Goal: Information Seeking & Learning: Learn about a topic

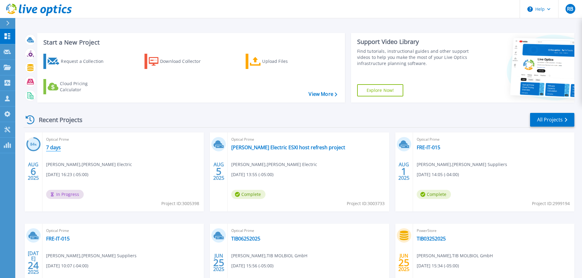
click at [52, 148] on link "7 days" at bounding box center [53, 147] width 15 height 6
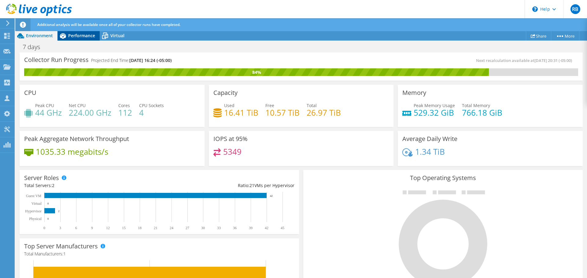
click at [79, 36] on span "Performance" at bounding box center [81, 36] width 27 height 6
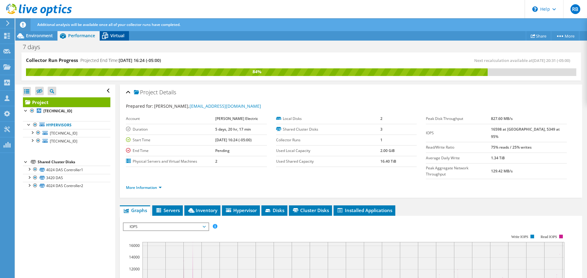
click at [104, 35] on icon at bounding box center [105, 36] width 6 height 5
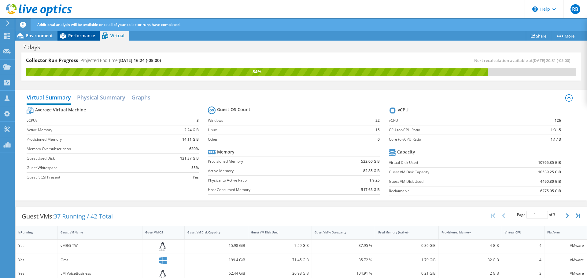
click at [90, 33] on span "Performance" at bounding box center [81, 36] width 27 height 6
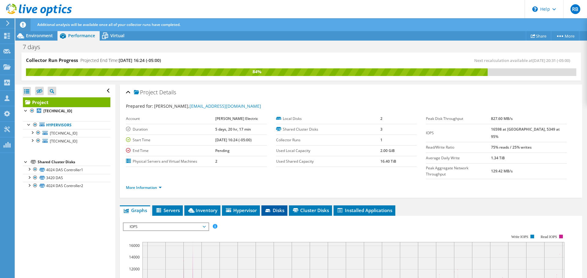
click at [274, 207] on span "Disks" at bounding box center [274, 210] width 20 height 6
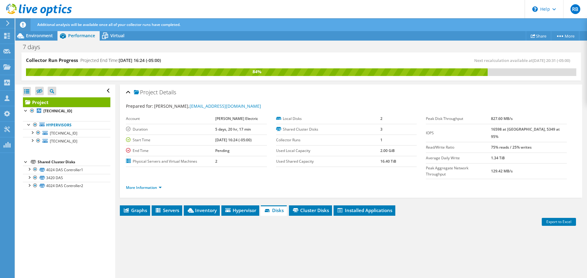
scroll to position [78, 0]
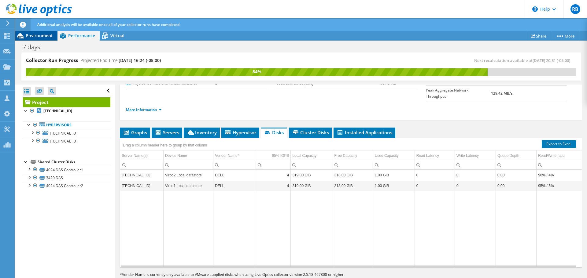
click at [40, 35] on span "Environment" at bounding box center [39, 36] width 27 height 6
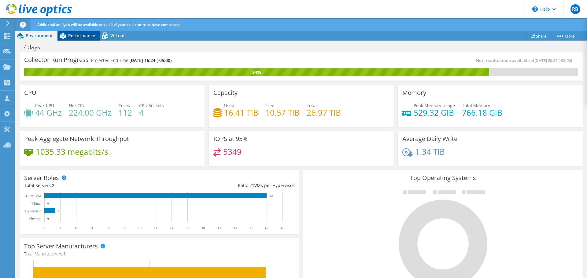
click at [86, 34] on span "Performance" at bounding box center [81, 36] width 27 height 6
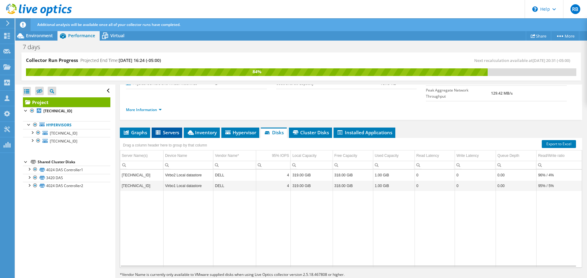
click at [160, 130] on icon at bounding box center [157, 132] width 5 height 4
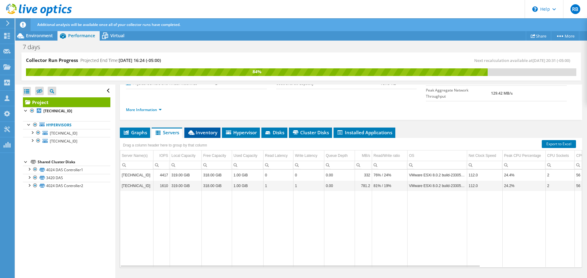
click at [209, 130] on span "Inventory" at bounding box center [202, 133] width 30 height 6
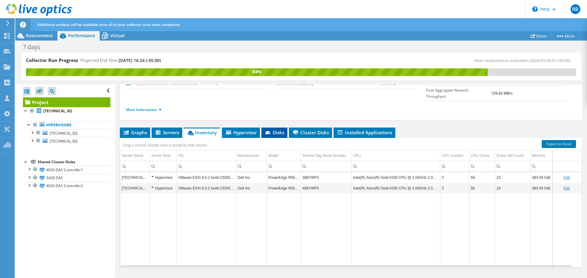
click at [284, 130] on span "Disks" at bounding box center [274, 133] width 20 height 6
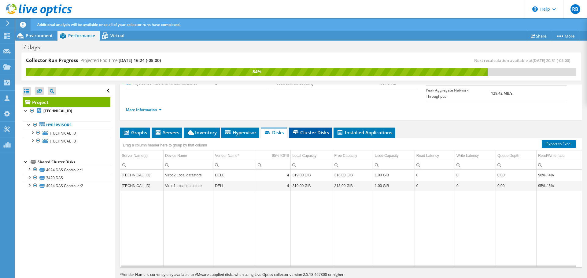
click at [300, 130] on span "Cluster Disks" at bounding box center [310, 133] width 37 height 6
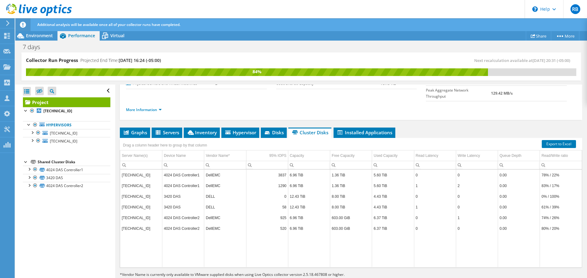
click at [216, 170] on td "DellEMC" at bounding box center [225, 175] width 42 height 11
click at [69, 170] on link "4024 DAS Controller1" at bounding box center [66, 170] width 87 height 8
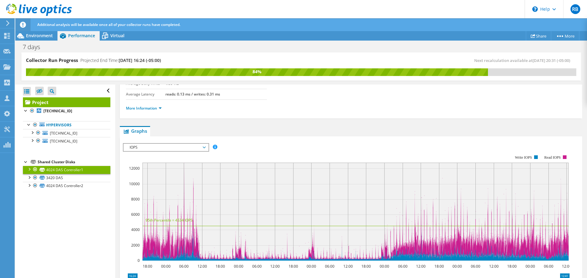
scroll to position [0, 0]
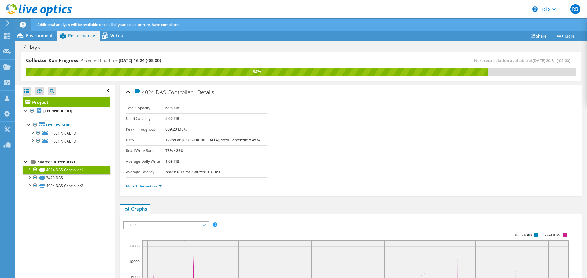
click at [150, 185] on link "More Information" at bounding box center [144, 186] width 36 height 5
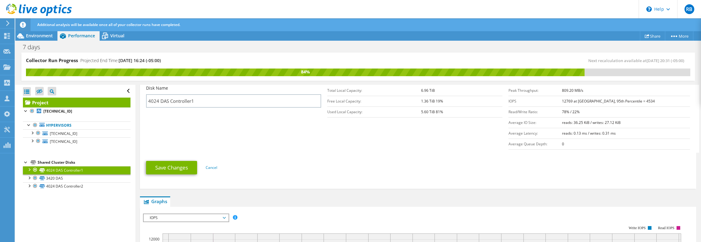
scroll to position [122, 0]
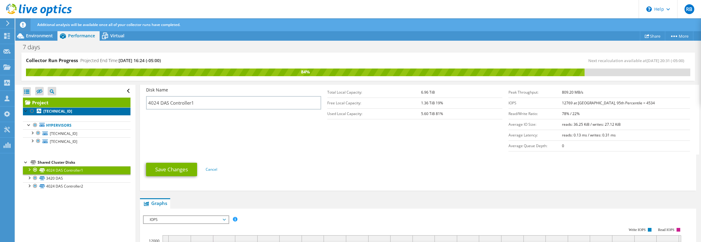
click at [60, 112] on b "[TECHNICAL_ID]" at bounding box center [57, 110] width 29 height 5
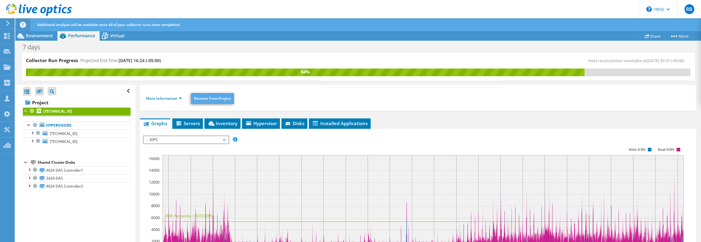
scroll to position [43, 0]
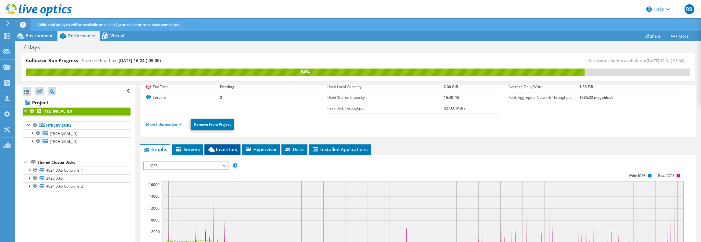
click at [224, 149] on span "Inventory" at bounding box center [222, 149] width 30 height 6
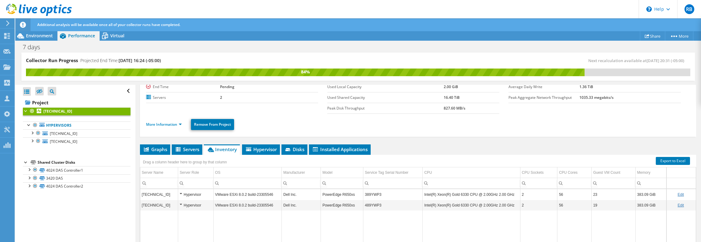
click at [375, 193] on td "389YWP3" at bounding box center [392, 194] width 59 height 11
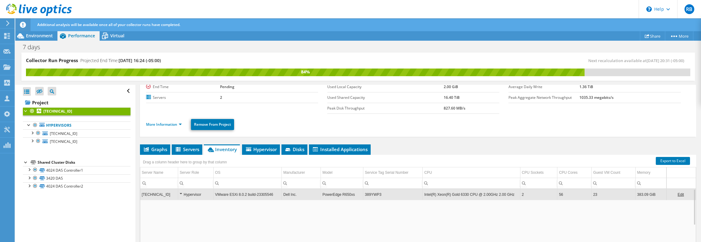
click at [375, 193] on td "389YWP3" at bounding box center [392, 194] width 59 height 11
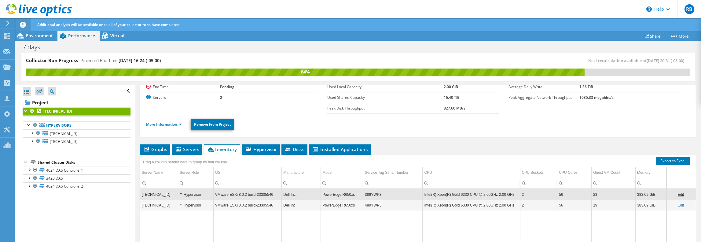
click at [373, 193] on td "389YWP3" at bounding box center [392, 194] width 59 height 11
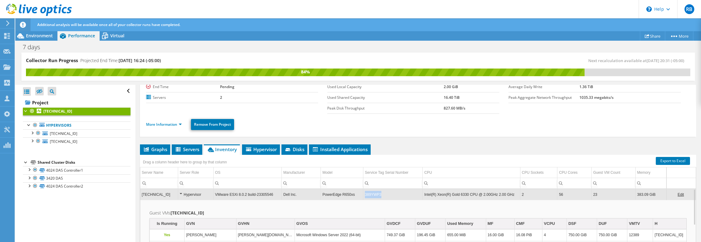
click at [373, 193] on td "389YWP3" at bounding box center [392, 194] width 59 height 11
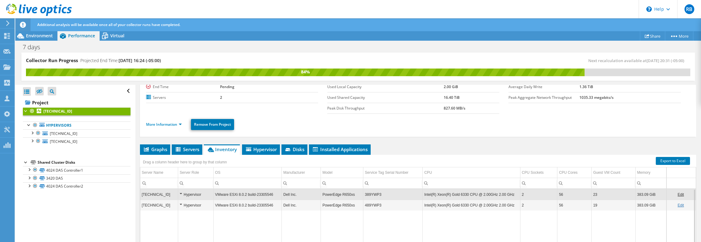
click at [373, 193] on td "389YWP3" at bounding box center [392, 194] width 59 height 11
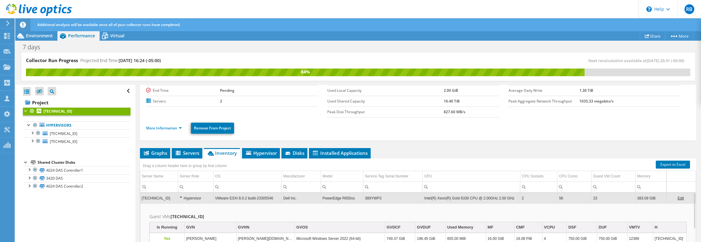
scroll to position [73, 0]
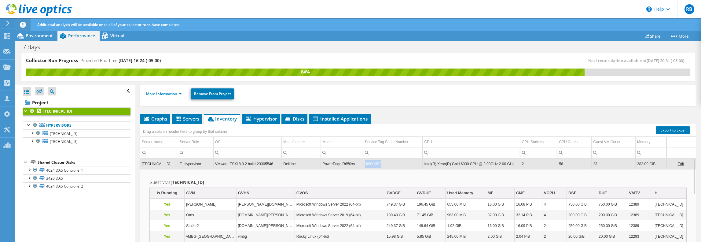
drag, startPoint x: 379, startPoint y: 161, endPoint x: 364, endPoint y: 161, distance: 15.0
click at [364, 161] on td "389YWP3" at bounding box center [392, 163] width 59 height 11
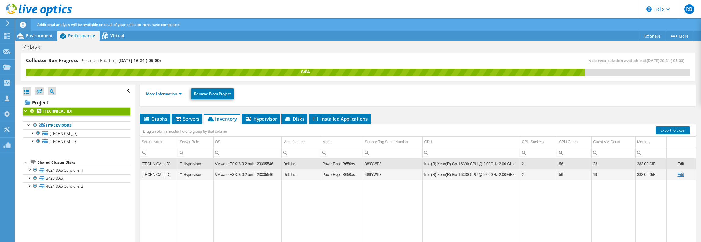
drag, startPoint x: 364, startPoint y: 161, endPoint x: 385, endPoint y: 167, distance: 22.2
click at [385, 169] on td "489YWP3" at bounding box center [392, 174] width 59 height 11
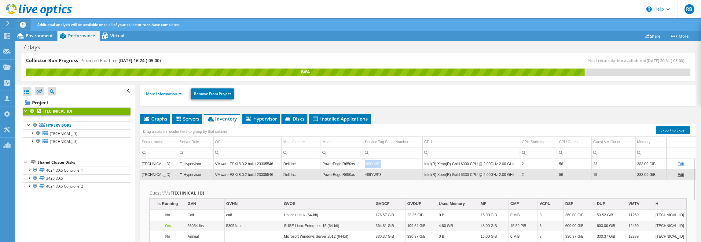
copy td "389YWP3"
drag, startPoint x: 382, startPoint y: 163, endPoint x: 363, endPoint y: 163, distance: 19.0
click at [363, 163] on td "389YWP3" at bounding box center [392, 163] width 59 height 11
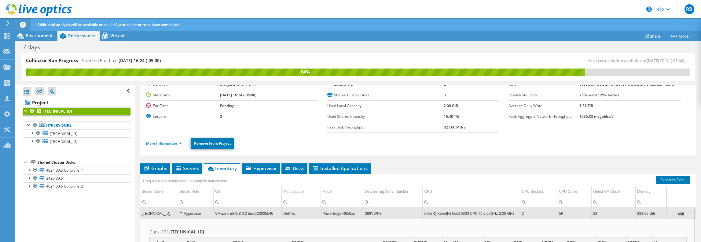
scroll to position [0, 0]
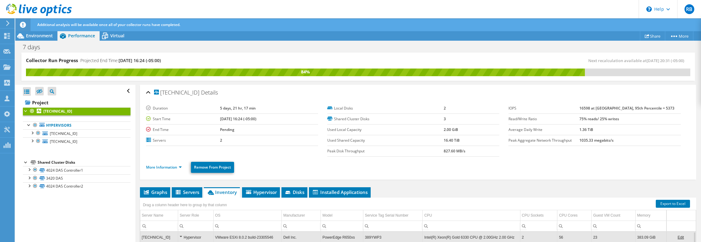
click at [163, 197] on div "Drag a column header here to group by that column" at bounding box center [185, 203] width 90 height 13
click at [160, 190] on span "Graphs" at bounding box center [155, 192] width 24 height 6
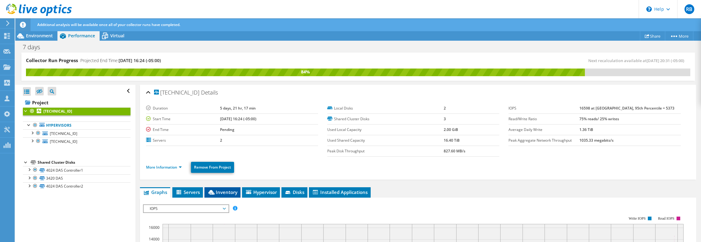
click at [225, 190] on span "Inventory" at bounding box center [222, 192] width 30 height 6
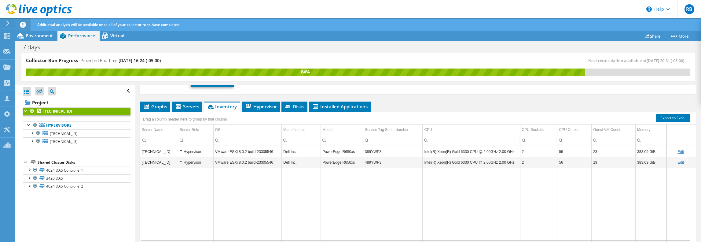
scroll to position [92, 0]
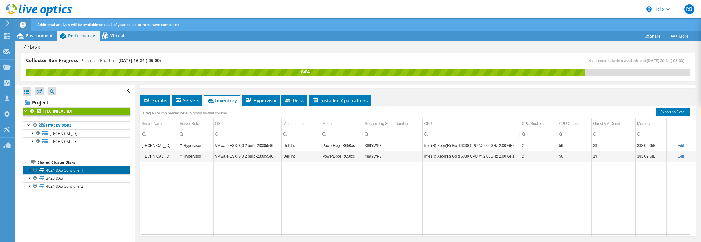
click at [56, 167] on link "4024 DAS Controller1" at bounding box center [77, 170] width 108 height 8
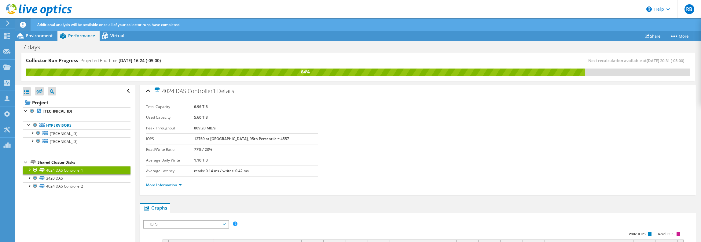
scroll to position [0, 0]
click at [167, 184] on link "More Information" at bounding box center [164, 186] width 36 height 5
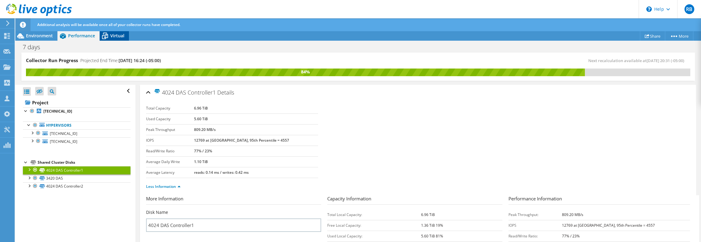
click at [107, 37] on icon at bounding box center [105, 36] width 6 height 5
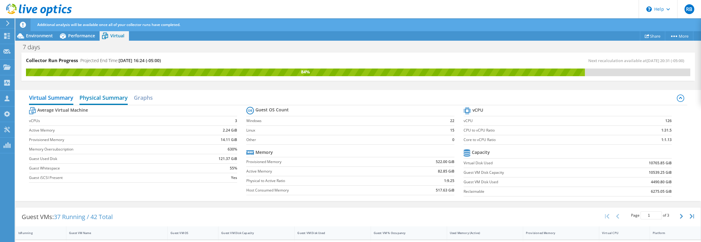
click at [102, 97] on h2 "Physical Summary" at bounding box center [103, 97] width 48 height 13
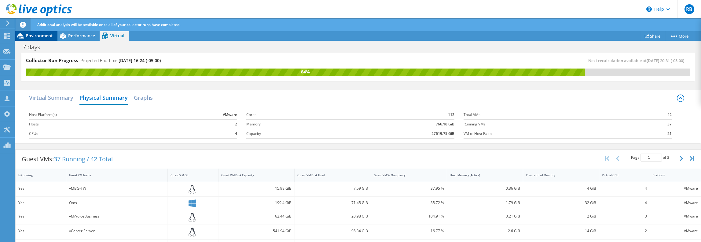
click at [44, 37] on span "Environment" at bounding box center [39, 36] width 27 height 6
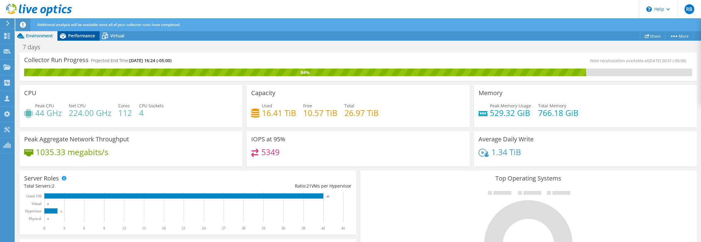
click at [88, 38] on span "Performance" at bounding box center [81, 36] width 27 height 6
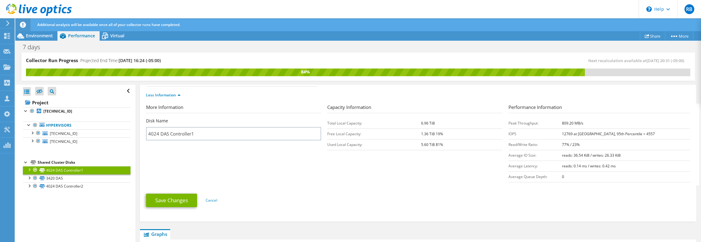
scroll to position [92, 0]
click at [59, 112] on b "[TECHNICAL_ID]" at bounding box center [57, 110] width 29 height 5
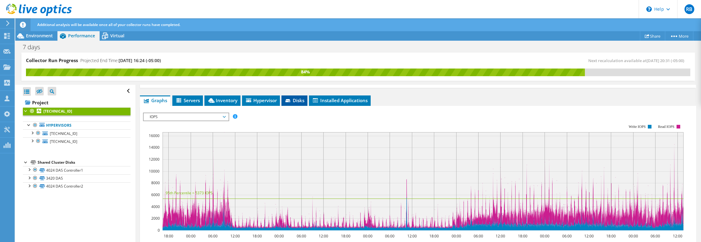
click at [294, 99] on span "Disks" at bounding box center [294, 100] width 20 height 6
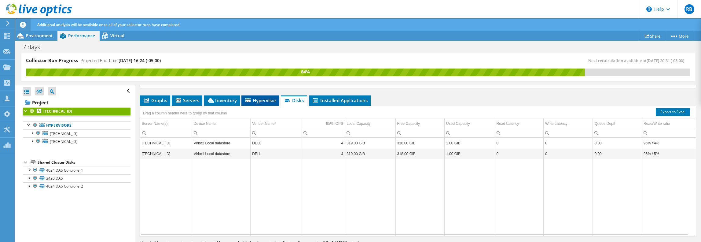
click at [261, 100] on span "Hypervisor" at bounding box center [260, 100] width 32 height 6
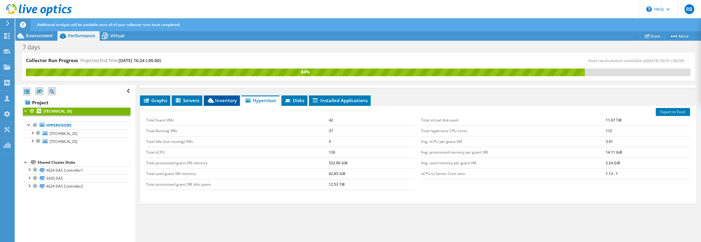
click at [229, 102] on span "Inventory" at bounding box center [222, 100] width 30 height 6
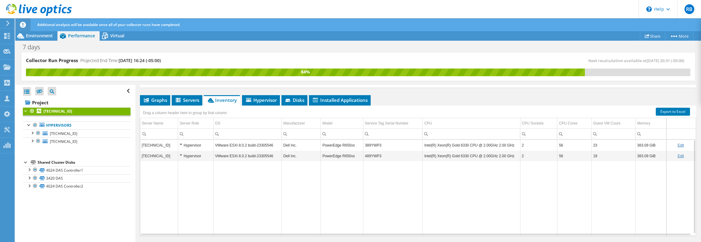
scroll to position [76, 0]
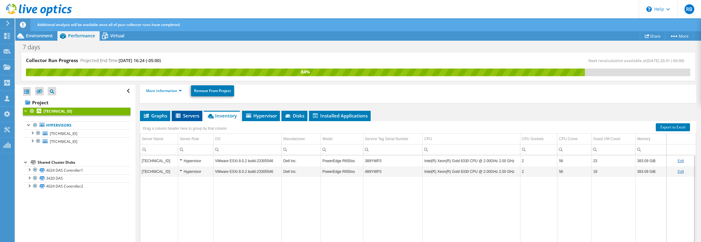
click at [185, 117] on span "Servers" at bounding box center [187, 115] width 24 height 6
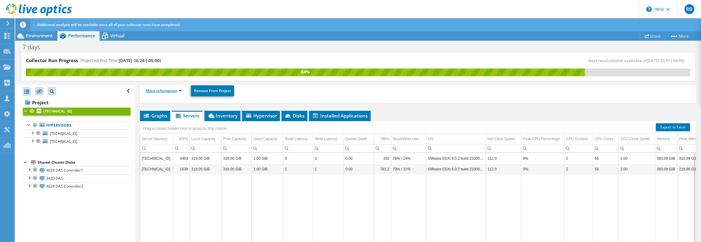
click at [176, 91] on link "More Information" at bounding box center [164, 90] width 36 height 5
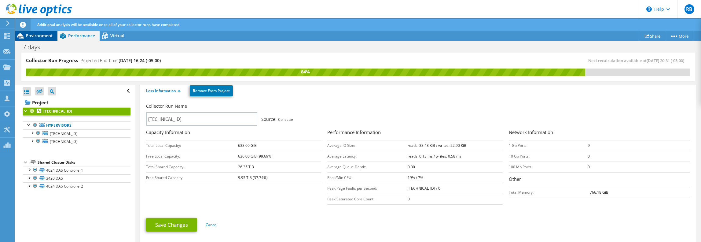
click at [41, 34] on span "Environment" at bounding box center [39, 36] width 27 height 6
